Goal: Information Seeking & Learning: Check status

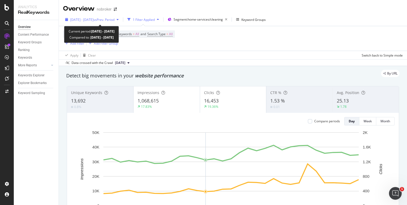
click at [121, 22] on div "2024 Sep. 11th - Oct. 11th vs Prev. Period" at bounding box center [92, 20] width 58 height 8
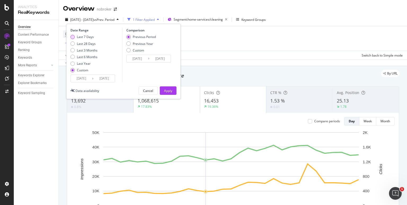
click at [73, 37] on div "Last 7 Days" at bounding box center [72, 37] width 4 height 4
type input "2025/09/05"
type input "2025/09/11"
type input "2025/08/29"
type input "2025/09/04"
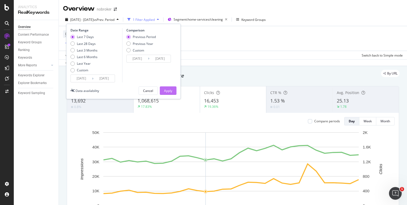
click at [175, 90] on button "Apply" at bounding box center [168, 91] width 17 height 8
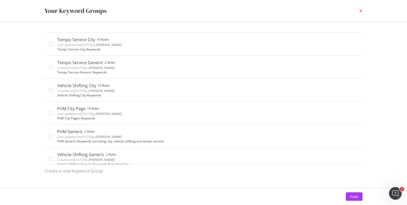
click at [361, 11] on icon "times" at bounding box center [360, 11] width 3 height 4
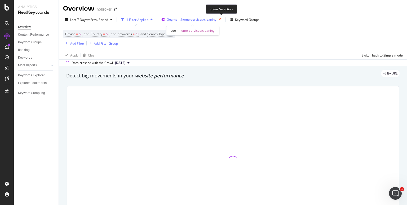
click at [221, 20] on icon "button" at bounding box center [219, 19] width 7 height 7
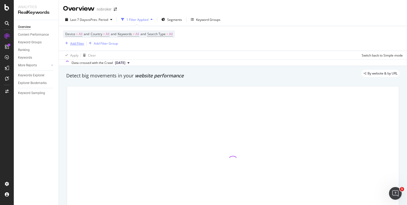
click at [71, 44] on div "Add Filter" at bounding box center [77, 43] width 14 height 4
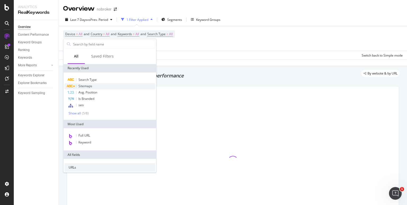
click at [83, 83] on div "Sitemaps" at bounding box center [109, 86] width 91 height 6
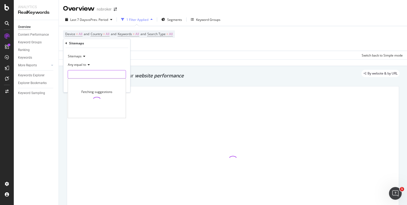
click at [88, 74] on input "text" at bounding box center [97, 74] width 58 height 8
type input "bl"
click at [85, 75] on input "bl" at bounding box center [93, 74] width 50 height 8
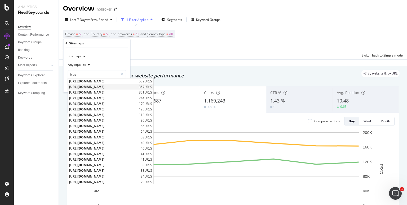
click at [90, 84] on div "https://www.nobroker.in/blog/sitemap_index/?id=real-estate-legal-guide.xml 367 …" at bounding box center [110, 87] width 85 height 6
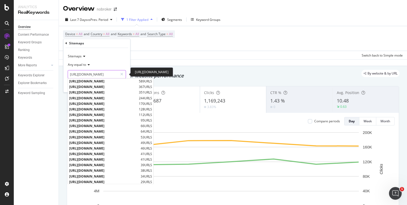
click at [99, 75] on input "https://www.nobroker.in/blog/sitemap_index/?id=real-estate-legal-guide.xml" at bounding box center [93, 74] width 50 height 8
click at [106, 82] on span "https://www.nobroker.in/blog/sitemap_index/?id=painting-tips.xml" at bounding box center [103, 81] width 68 height 4
type input "https://www.nobroker.in/blog/sitemap_index/?id=painting-tips.xml"
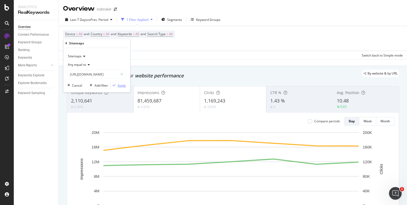
click at [123, 84] on div "Apply" at bounding box center [122, 85] width 8 height 4
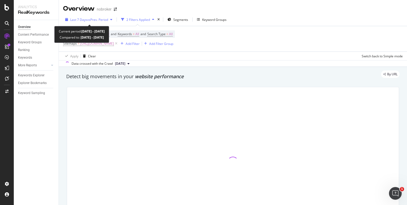
click at [102, 19] on span "vs Prev. Period" at bounding box center [97, 19] width 21 height 4
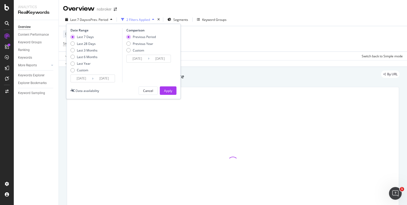
click at [193, 61] on div "Data crossed with the Crawl 2025 Sep. 1st" at bounding box center [233, 63] width 348 height 6
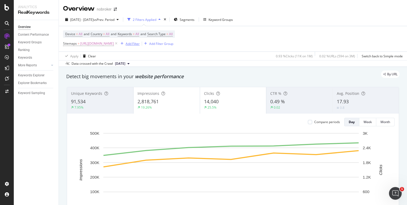
click at [139, 42] on div "Add Filter" at bounding box center [132, 44] width 14 height 4
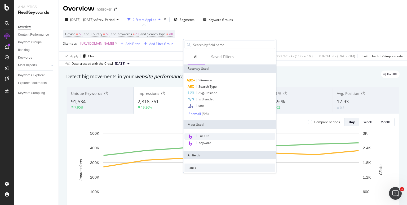
click at [206, 134] on span "Full URL" at bounding box center [204, 136] width 12 height 4
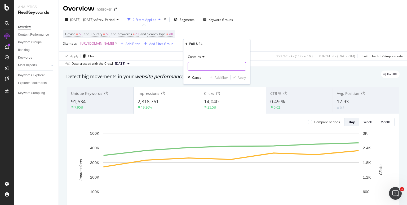
click at [211, 65] on input "text" at bounding box center [217, 66] width 58 height 8
paste input "https://www.nobroker.in/blog/birla-opus-vs-asian-paints/"
type input "https://www.nobroker.in/blog/birla-opus-vs-asian-paints/"
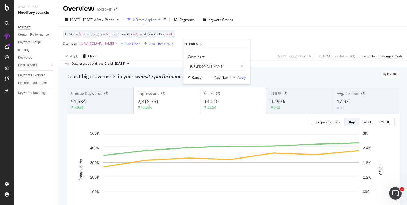
click at [237, 76] on div "button" at bounding box center [233, 77] width 7 height 3
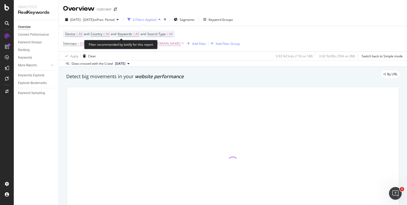
click at [173, 34] on span "All" at bounding box center [171, 33] width 4 height 7
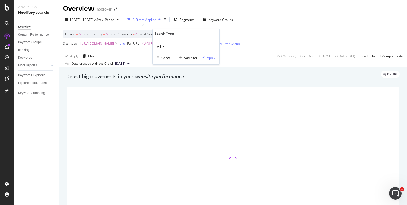
click at [163, 46] on icon at bounding box center [163, 46] width 4 height 3
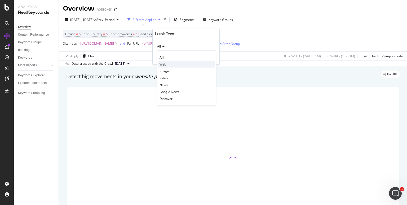
click at [163, 63] on span "Web" at bounding box center [162, 64] width 7 height 4
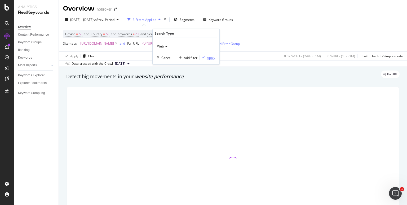
click at [208, 57] on div "Apply" at bounding box center [211, 57] width 8 height 4
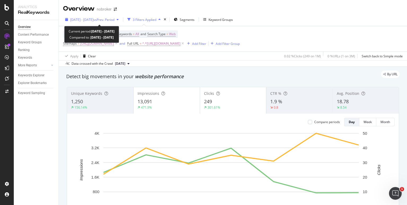
click at [113, 19] on span "vs Prev. Period" at bounding box center [103, 19] width 21 height 4
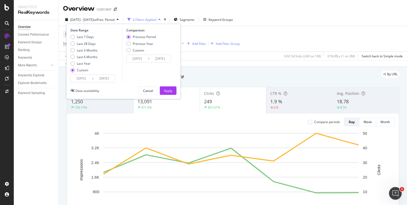
click at [109, 76] on input "[DATE]" at bounding box center [103, 78] width 21 height 7
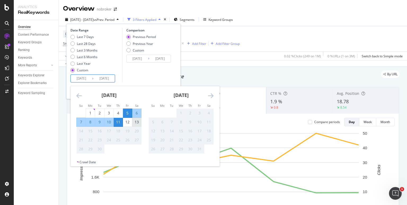
click at [138, 124] on div "13" at bounding box center [136, 122] width 9 height 5
type input "2025/09/13"
type input "2025/08/27"
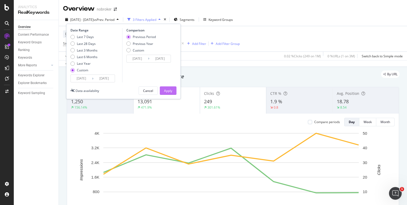
click at [168, 89] on div "Apply" at bounding box center [168, 91] width 8 height 4
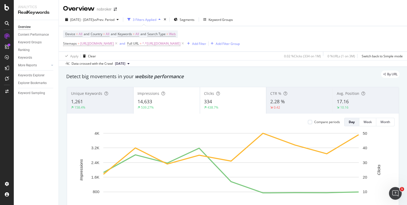
click at [219, 106] on div "438.7%" at bounding box center [233, 107] width 58 height 5
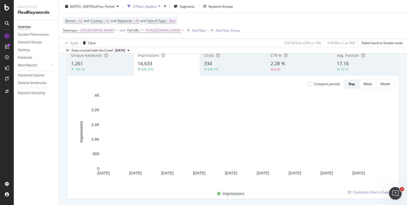
scroll to position [33, 0]
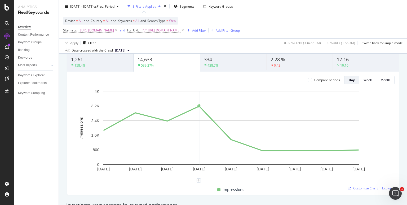
scroll to position [42, 0]
click at [230, 64] on div "438.7%" at bounding box center [233, 66] width 58 height 5
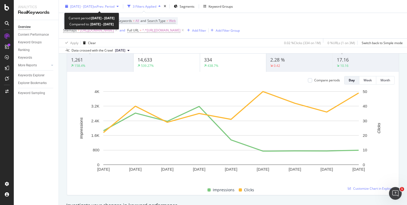
click at [93, 8] on span "2025 Sep. 5th - Sep. 13th" at bounding box center [81, 6] width 23 height 4
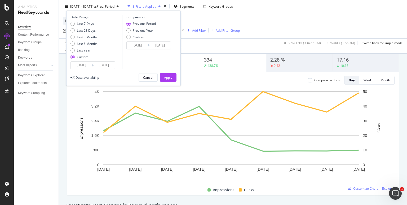
click at [77, 64] on input "[DATE]" at bounding box center [81, 65] width 21 height 7
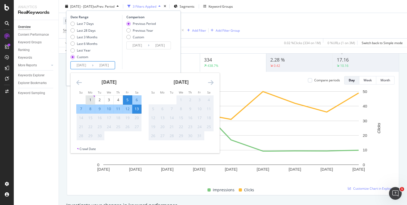
click at [92, 100] on div "1" at bounding box center [90, 99] width 9 height 5
type input "2025/09/01"
type input "2025/08/19"
type input "2025/08/31"
click at [152, 56] on div "Comparison Previous Period Previous Year Custom 2025/08/19 Navigate forward to …" at bounding box center [147, 42] width 50 height 55
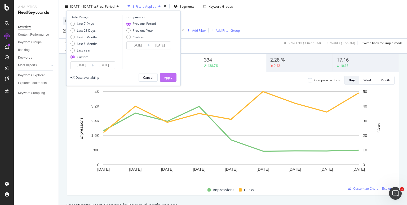
click at [165, 76] on div "Apply" at bounding box center [168, 77] width 8 height 4
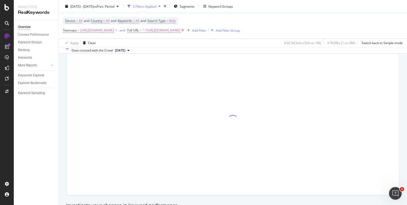
click at [185, 32] on icon at bounding box center [182, 30] width 4 height 5
click at [283, 28] on div "Device = All and Country = All and Keywords = All and Search Type = Web Sitemap…" at bounding box center [232, 25] width 339 height 25
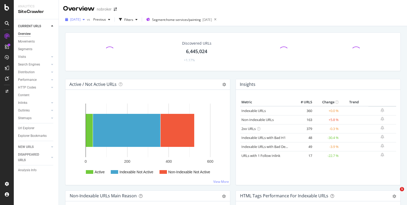
click at [85, 19] on icon "button" at bounding box center [84, 19] width 2 height 3
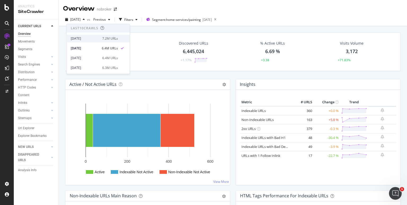
click at [82, 38] on div "[DATE]" at bounding box center [85, 38] width 28 height 5
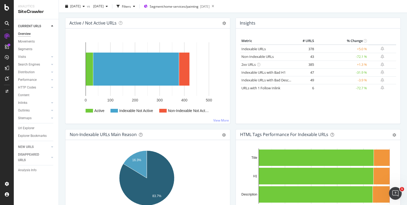
scroll to position [118, 0]
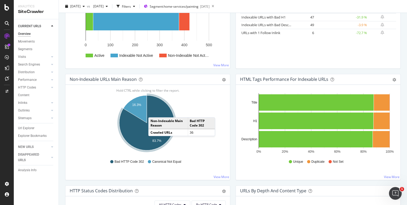
click at [154, 112] on icon "A chart." at bounding box center [146, 123] width 55 height 55
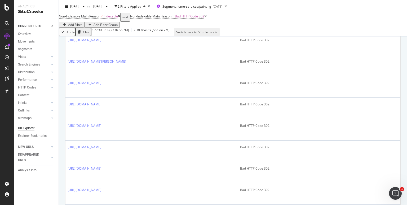
scroll to position [476, 0]
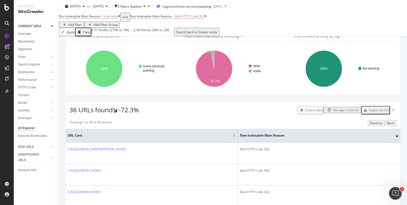
scroll to position [0, 0]
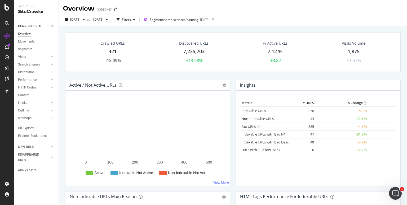
scroll to position [97, 0]
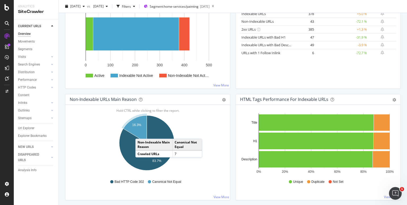
click at [141, 133] on icon "A chart." at bounding box center [135, 130] width 24 height 28
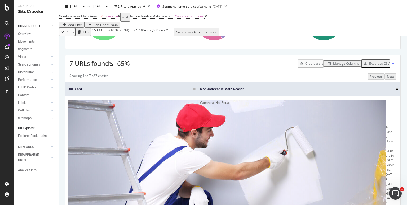
scroll to position [66, 0]
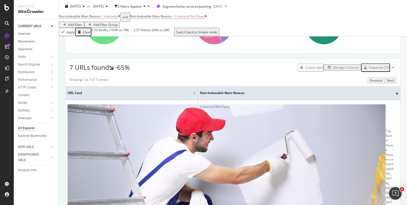
click at [343, 70] on div "Manage Columns" at bounding box center [346, 67] width 26 height 4
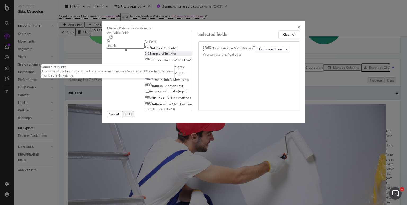
type input "inlink"
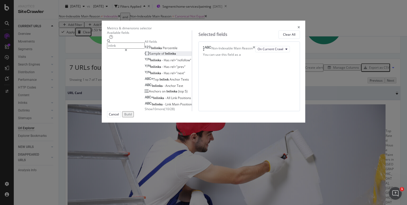
click at [165, 56] on span "Inlinks" at bounding box center [170, 53] width 11 height 4
click at [255, 52] on icon "times" at bounding box center [253, 49] width 2 height 6
click at [132, 117] on div "Build" at bounding box center [127, 114] width 7 height 4
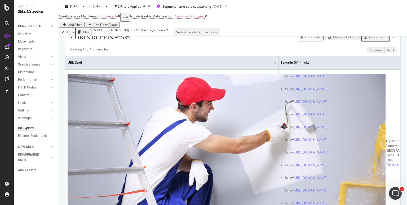
scroll to position [96, 0]
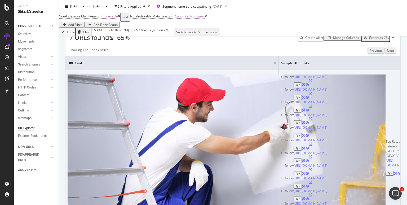
click at [293, 92] on link "https://www.nobroker.in/painting-services/interior-painting-services-in-hyderab…" at bounding box center [310, 89] width 34 height 4
click at [312, 93] on icon at bounding box center [310, 93] width 3 height 3
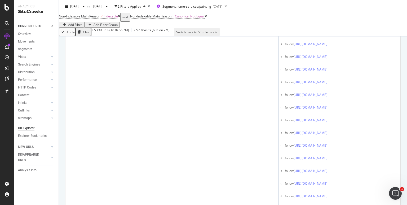
scroll to position [2775, 0]
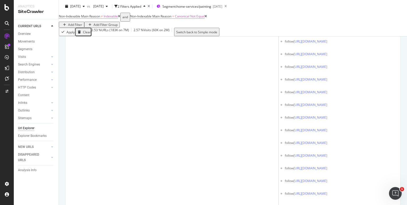
drag, startPoint x: 145, startPoint y: 124, endPoint x: 161, endPoint y: 123, distance: 16.2
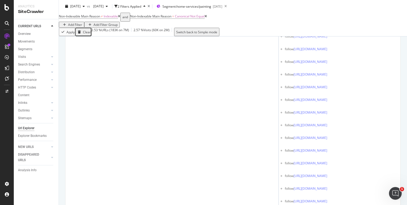
scroll to position [2873, 0]
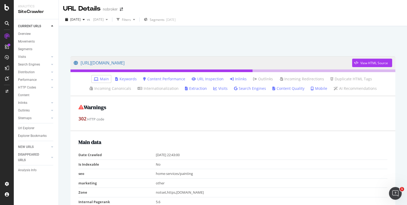
click at [236, 82] on link "Inlinks" at bounding box center [238, 78] width 17 height 5
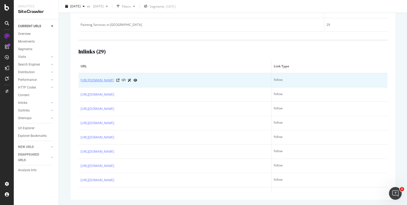
click at [114, 81] on link "https://www.nobroker.in/packers-and-movers/jaipur" at bounding box center [97, 80] width 34 height 5
click at [119, 81] on icon at bounding box center [117, 80] width 3 height 3
